Goal: Obtain resource: Obtain resource

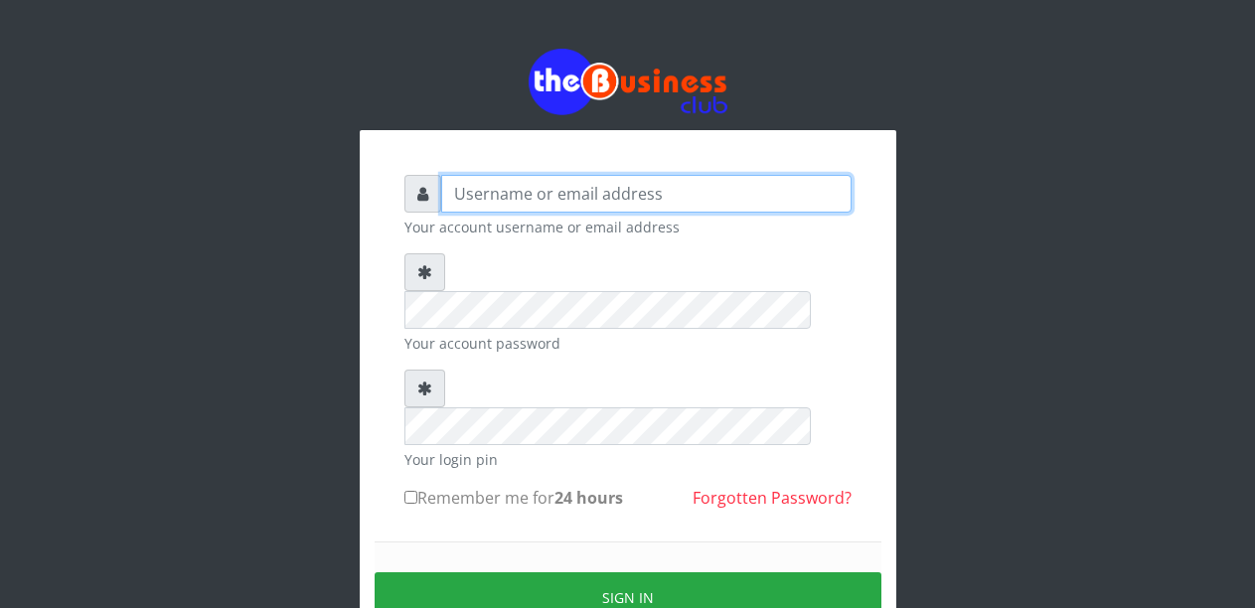
click at [518, 203] on input "text" at bounding box center [646, 194] width 410 height 38
type input "Malamsidi3030"
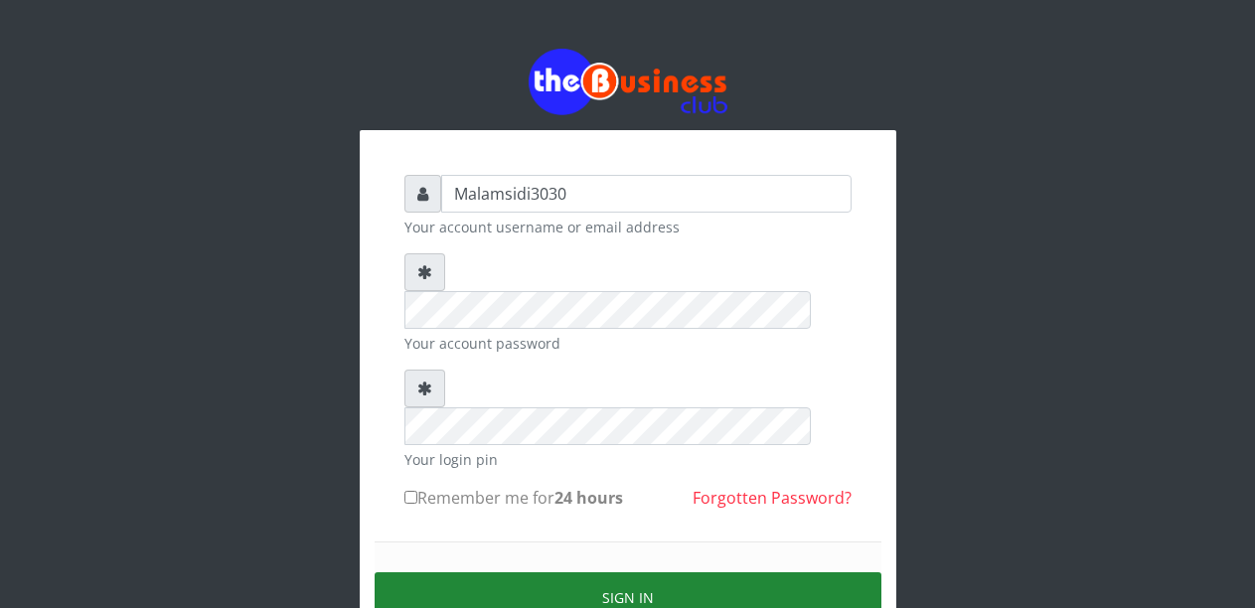
click at [590, 572] on button "Sign in" at bounding box center [628, 597] width 507 height 51
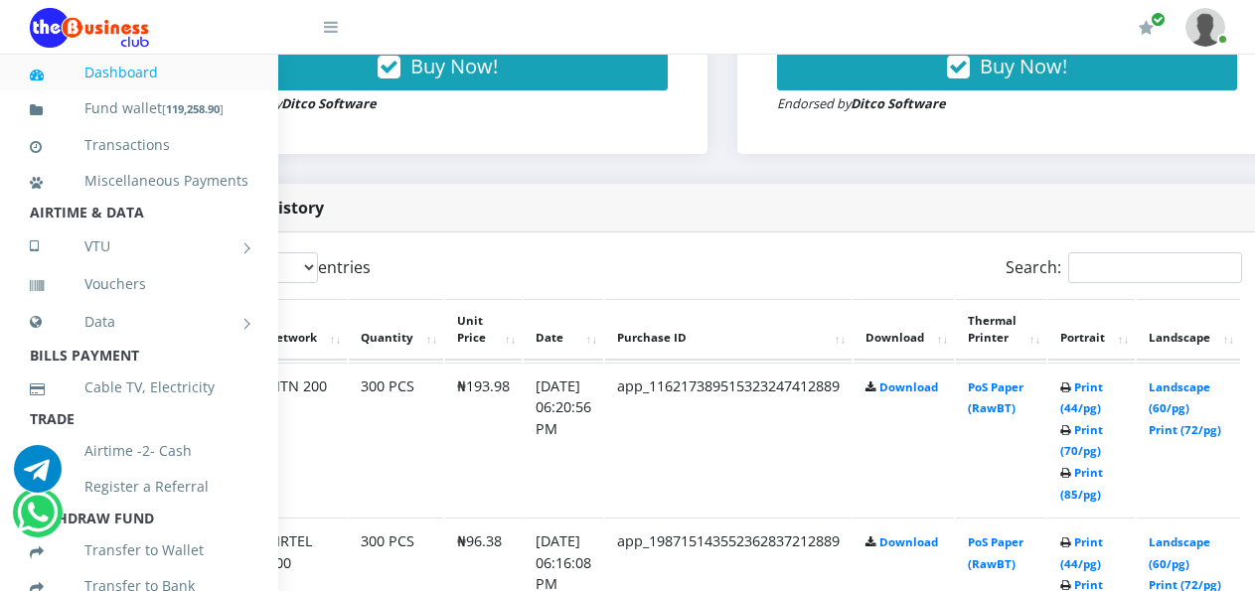
scroll to position [894, 141]
click at [1195, 545] on link "Landscape (60/pg)" at bounding box center [1178, 552] width 62 height 37
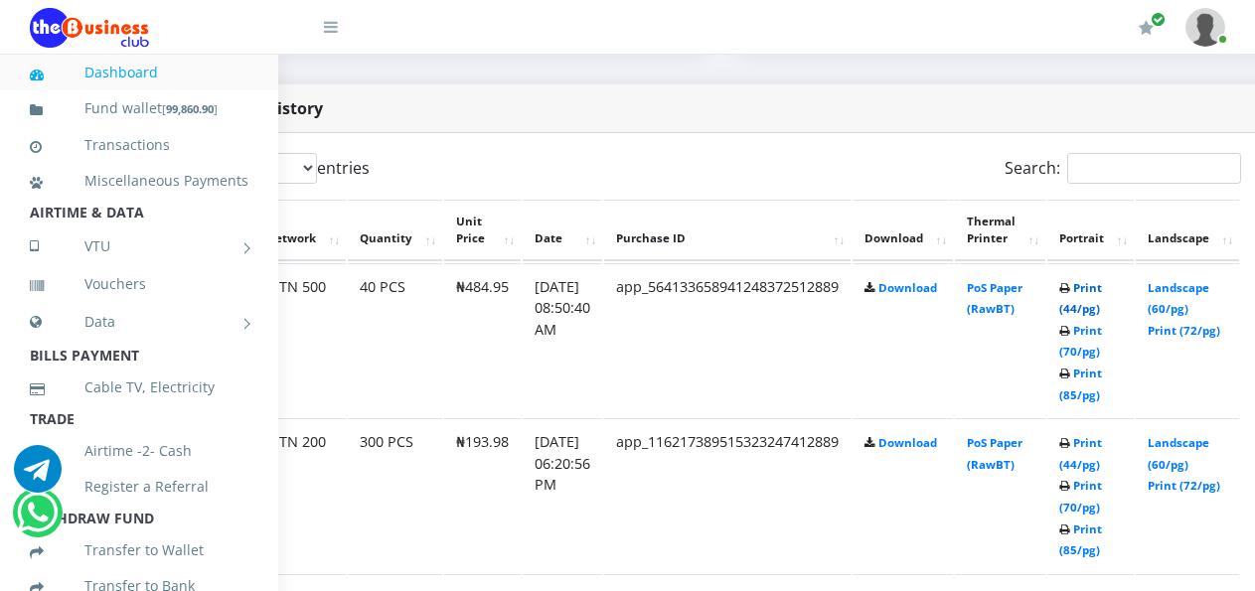
click at [1101, 293] on link "Print (44/pg)" at bounding box center [1080, 298] width 43 height 37
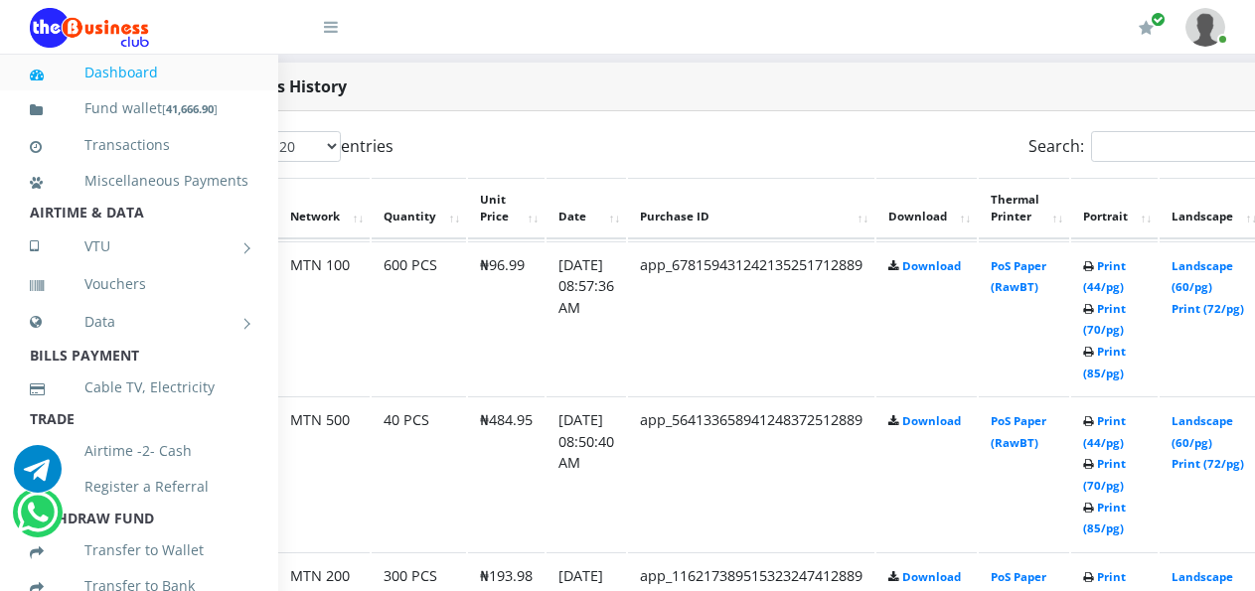
scroll to position [1015, 119]
click at [1208, 269] on link "Landscape (60/pg)" at bounding box center [1200, 276] width 62 height 37
